Goal: Navigation & Orientation: Understand site structure

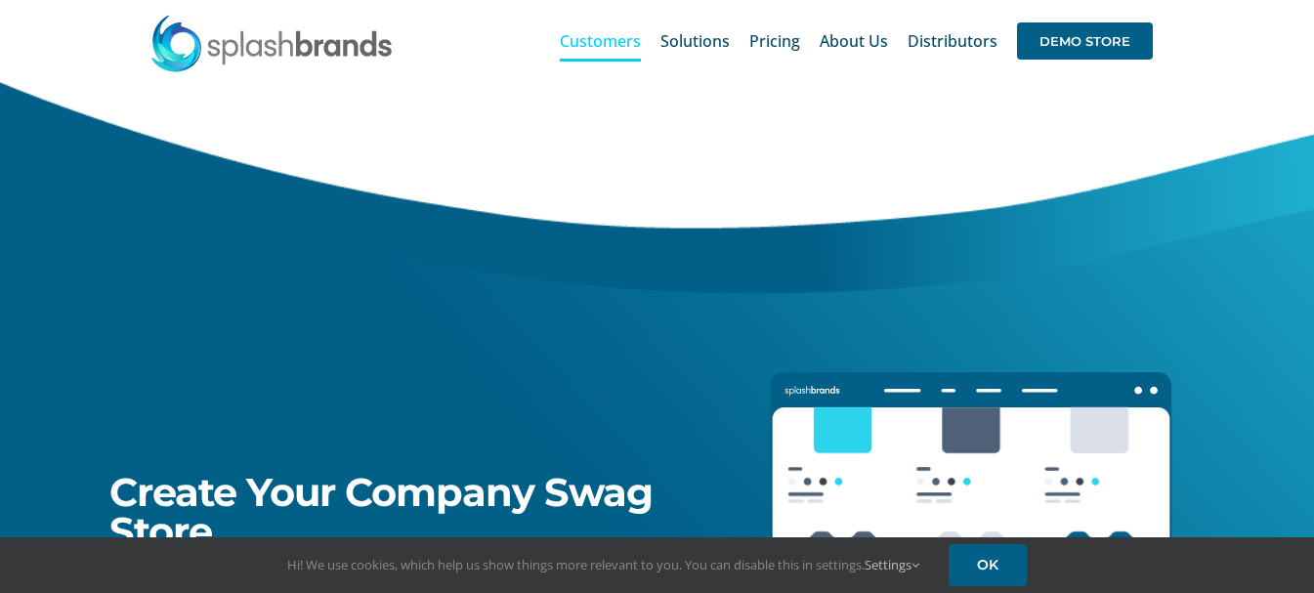
click at [623, 43] on span "Customers" at bounding box center [600, 41] width 81 height 16
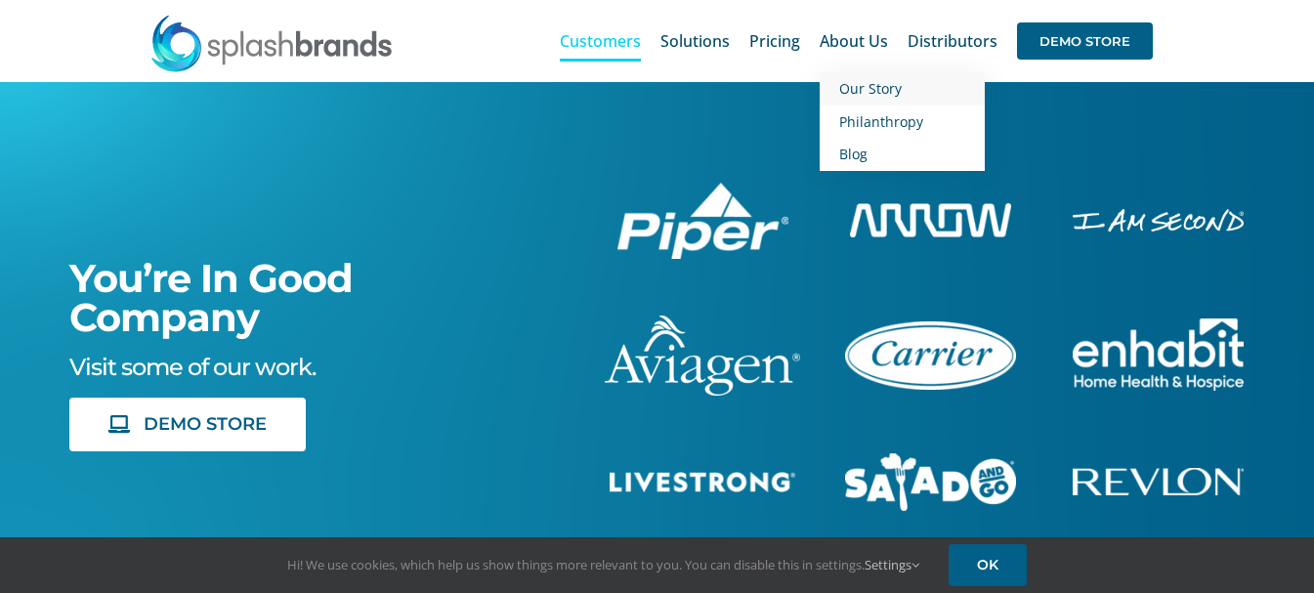
click at [876, 91] on span "Our Story" at bounding box center [870, 88] width 63 height 19
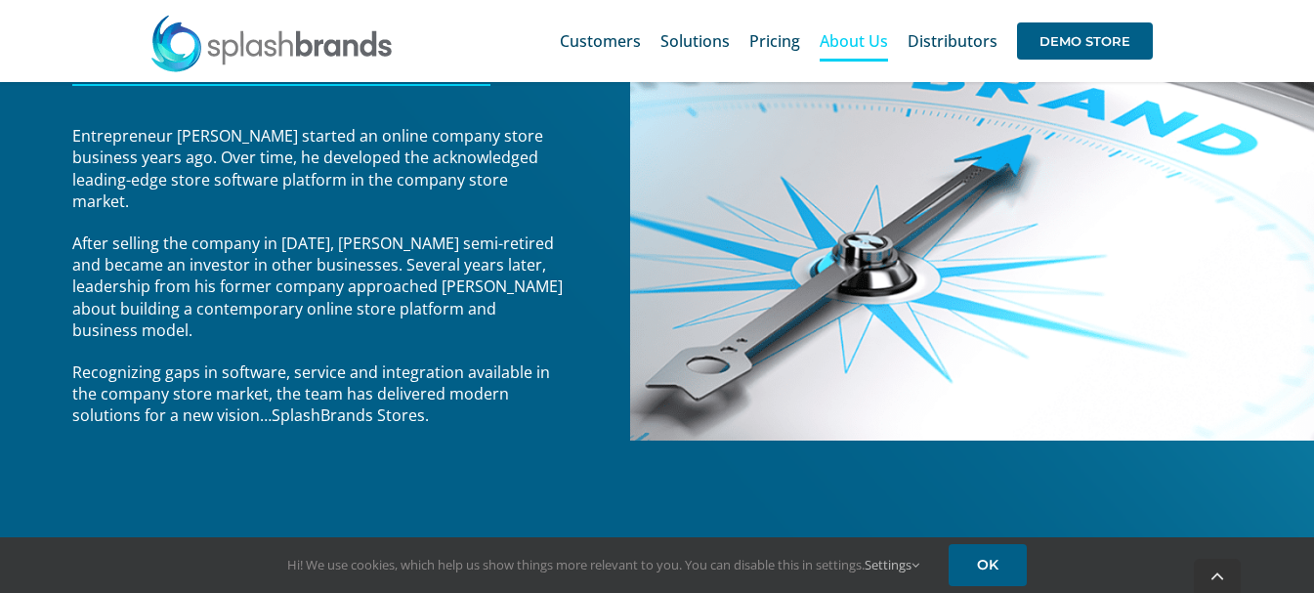
scroll to position [375, 0]
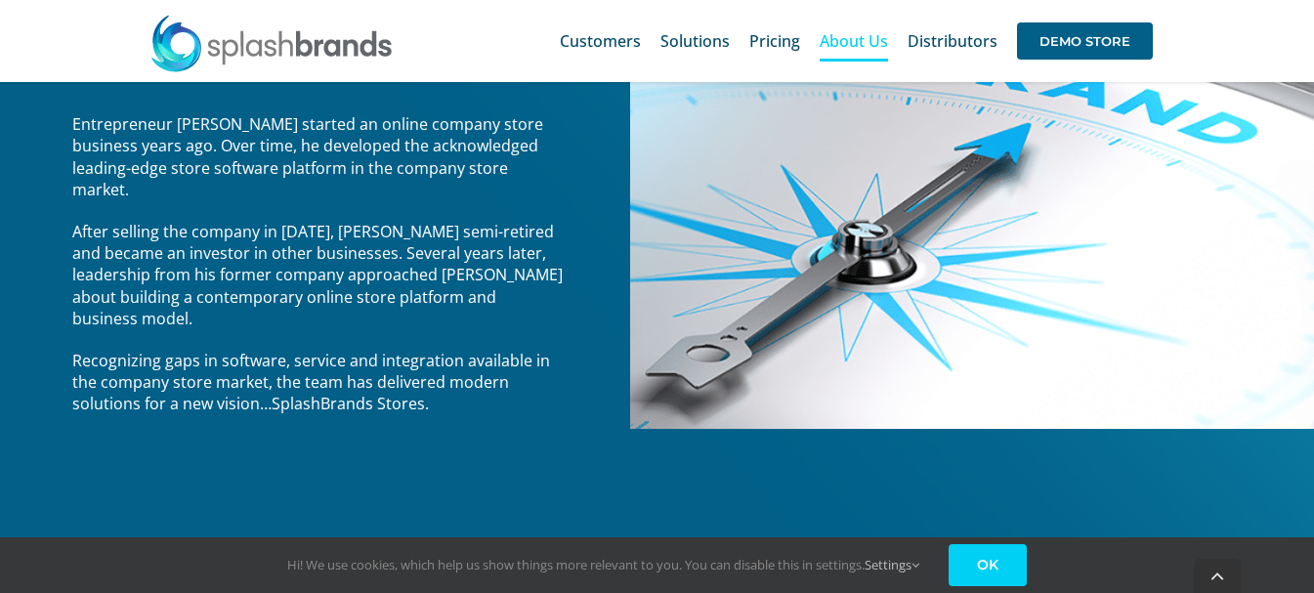
click at [999, 567] on link "OK" at bounding box center [987, 565] width 78 height 42
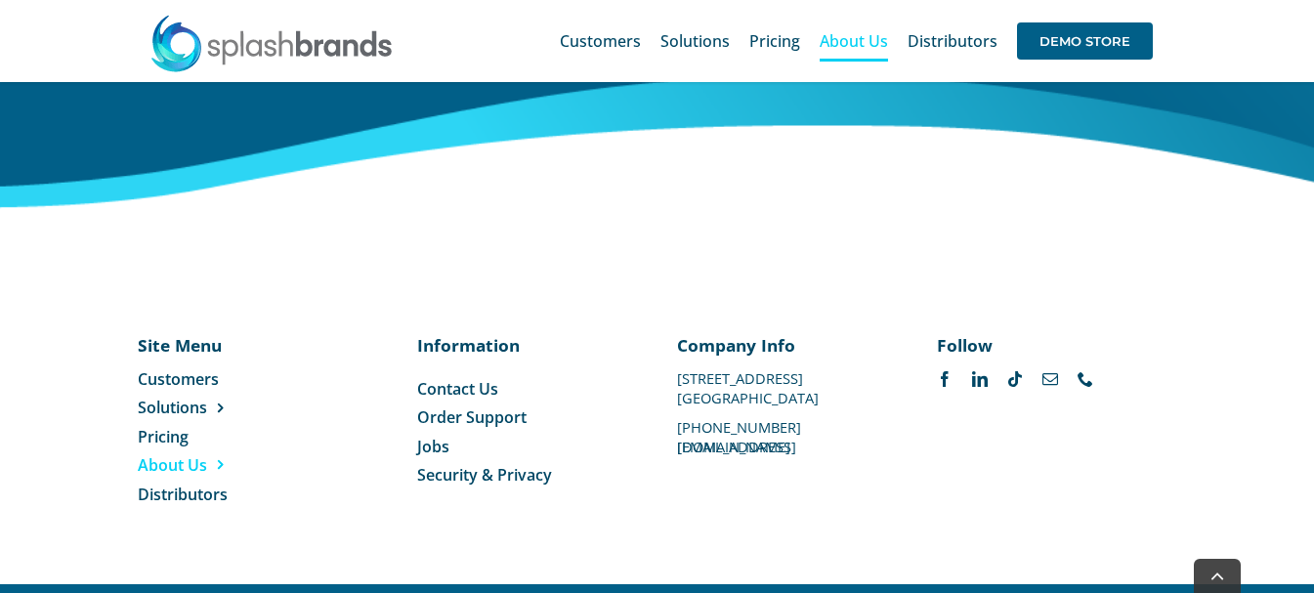
scroll to position [3453, 0]
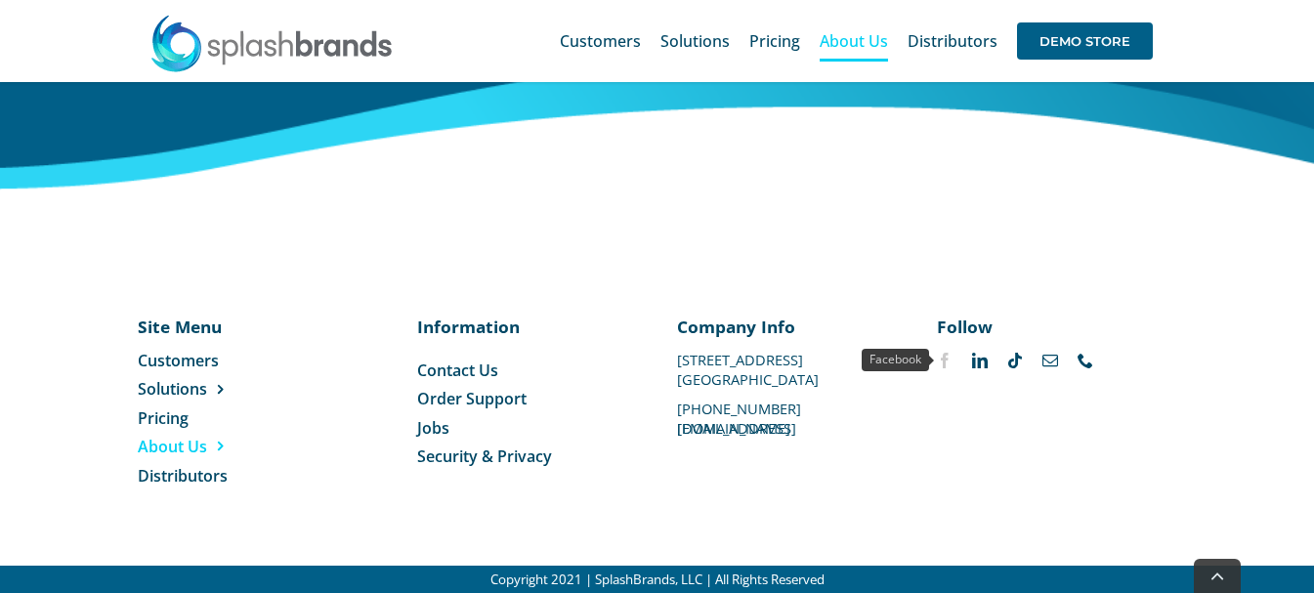
click at [942, 361] on link "facebook" at bounding box center [945, 361] width 16 height 16
click at [1035, 439] on div "Site Menu Toggle Navigation Customers Solutions Stores New Hire Kits Manufactur…" at bounding box center [657, 400] width 1038 height 173
click at [976, 361] on link "linkedin" at bounding box center [980, 361] width 16 height 16
